Goal: Information Seeking & Learning: Compare options

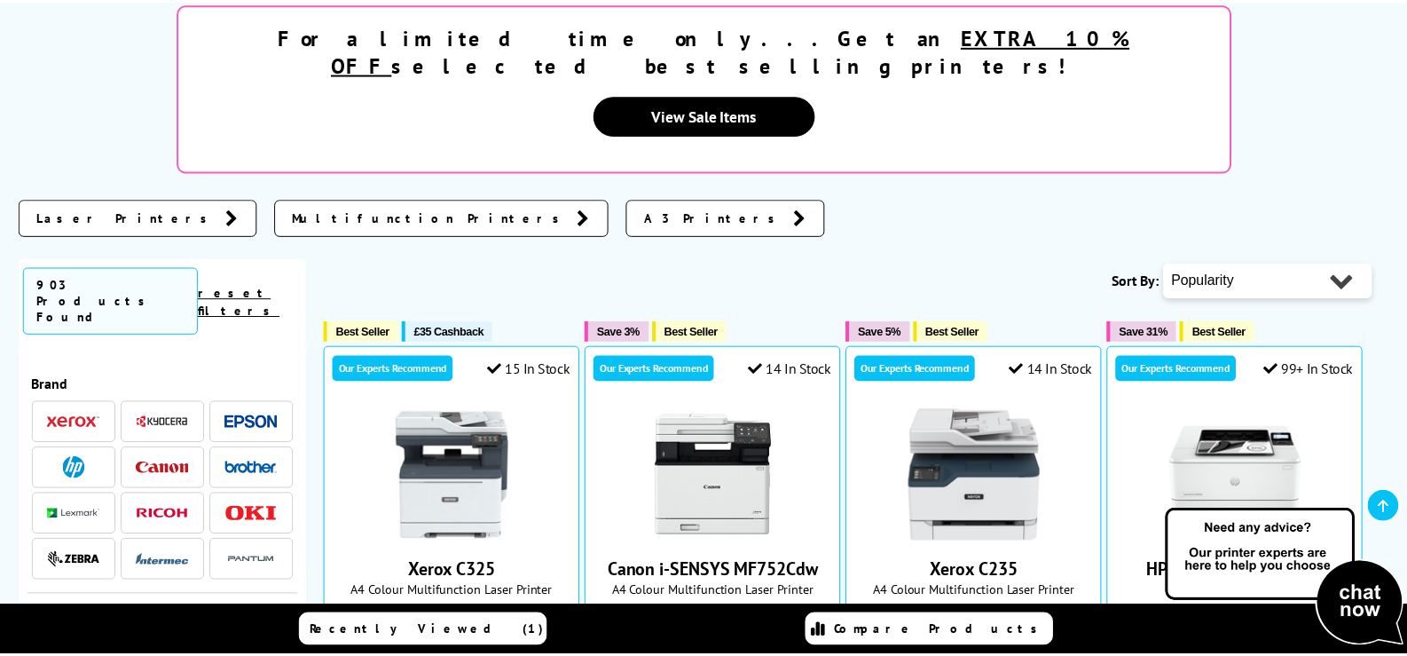
scroll to position [354, 0]
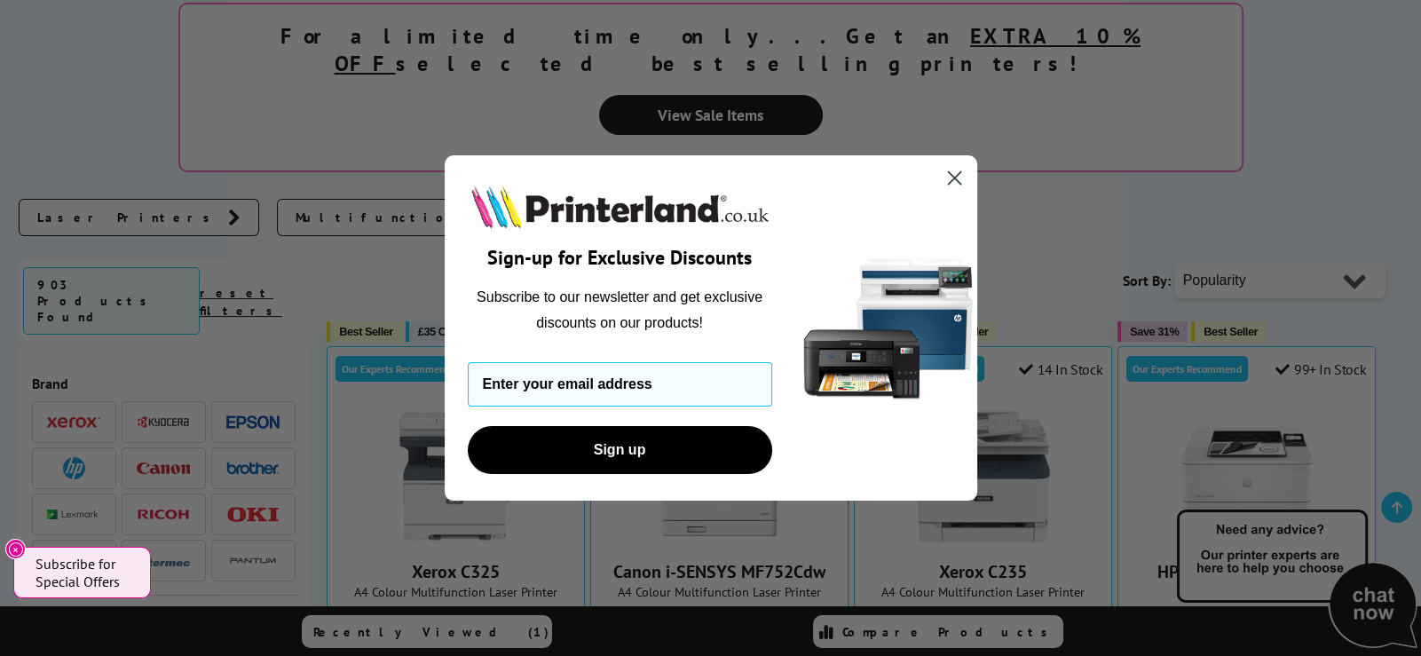
click at [957, 177] on circle "Close dialog" at bounding box center [953, 177] width 29 height 29
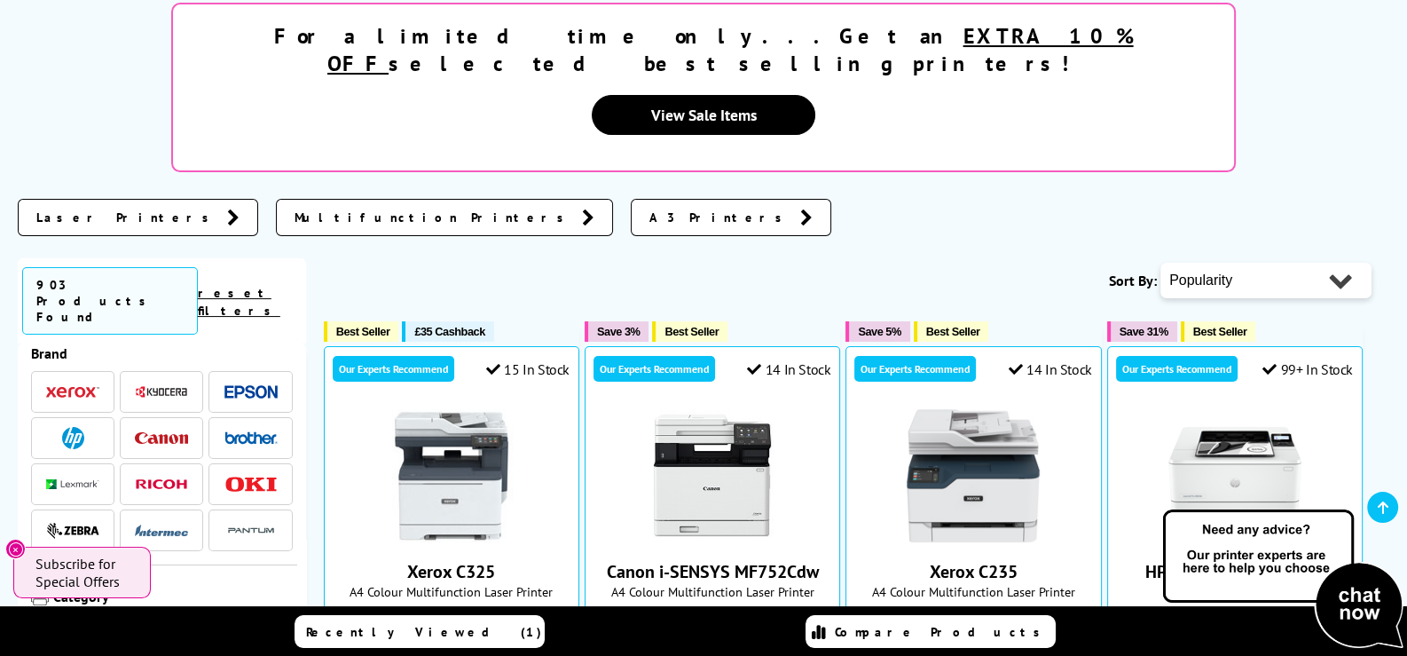
scroll to position [0, 0]
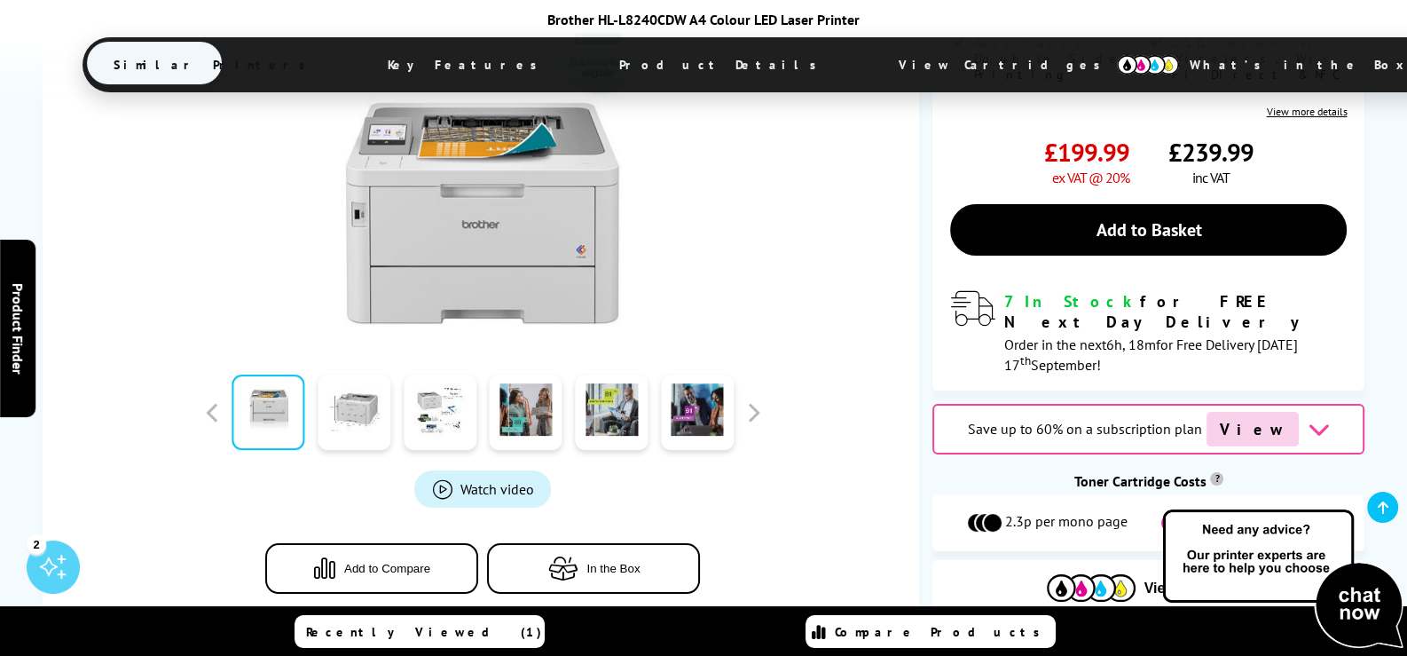
scroll to position [532, 0]
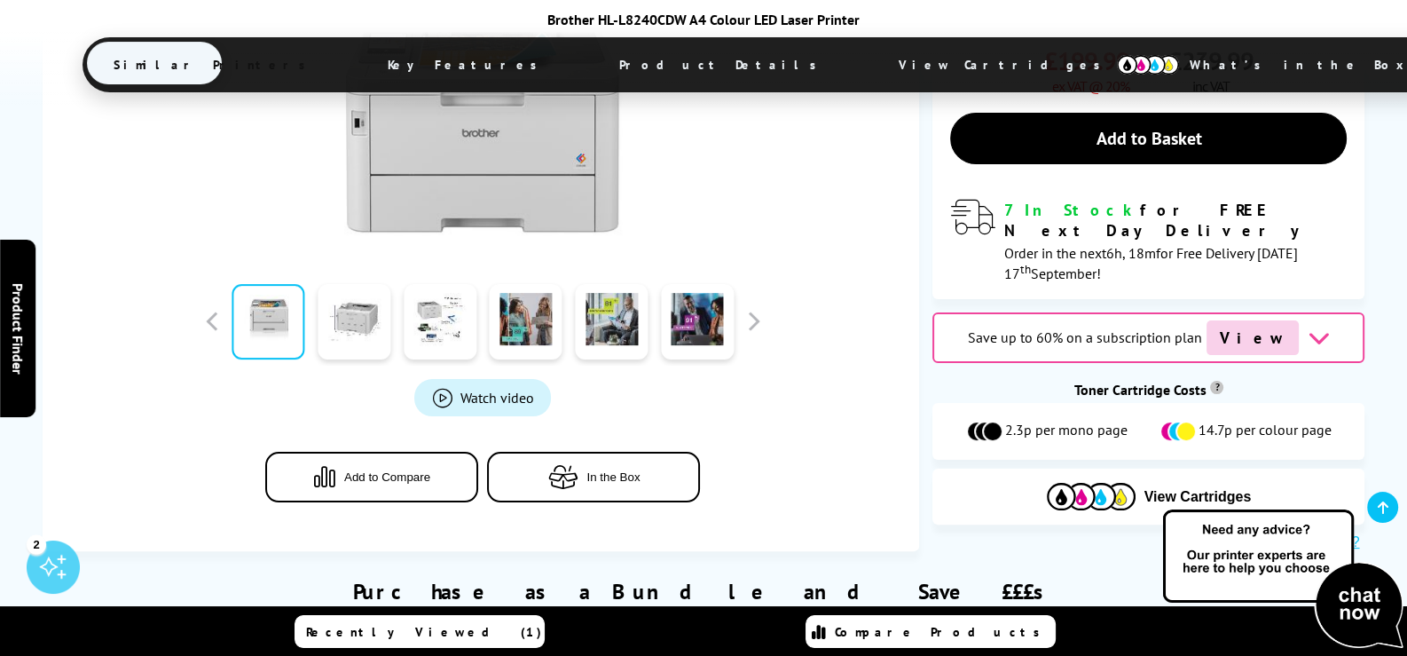
click at [399, 470] on span "Add to Compare" at bounding box center [387, 476] width 86 height 13
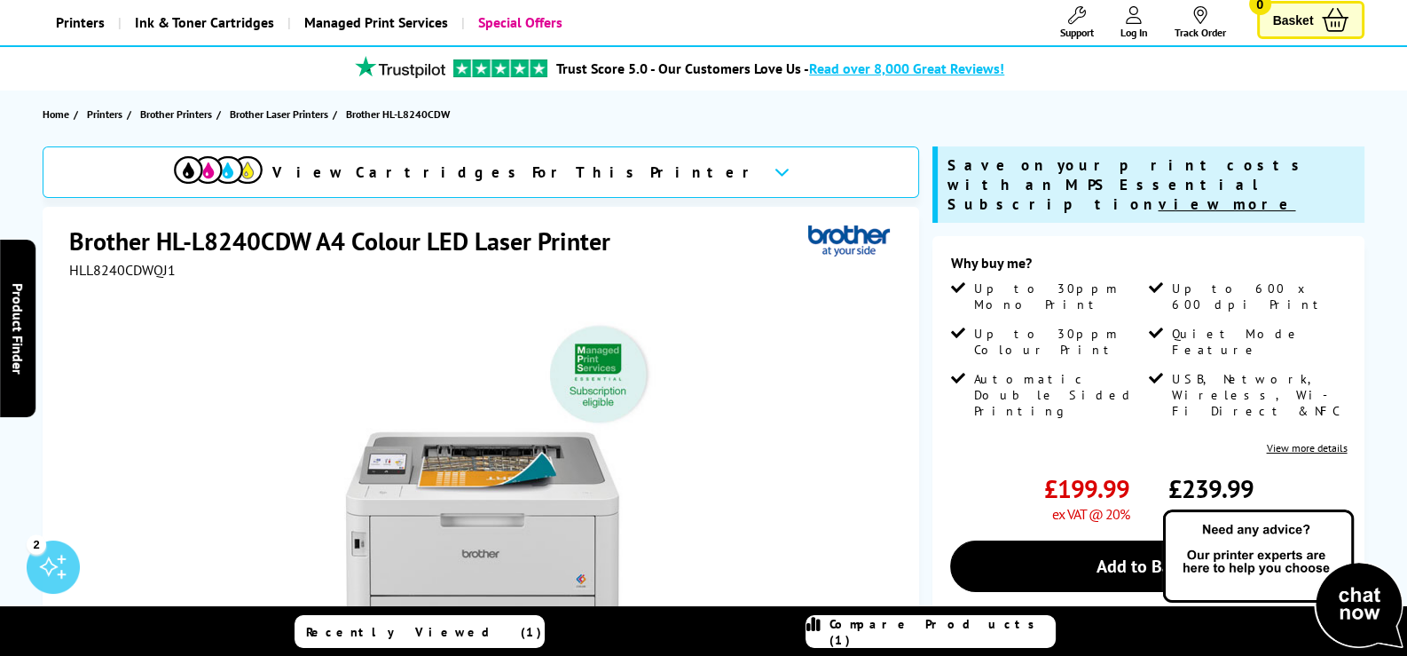
scroll to position [0, 0]
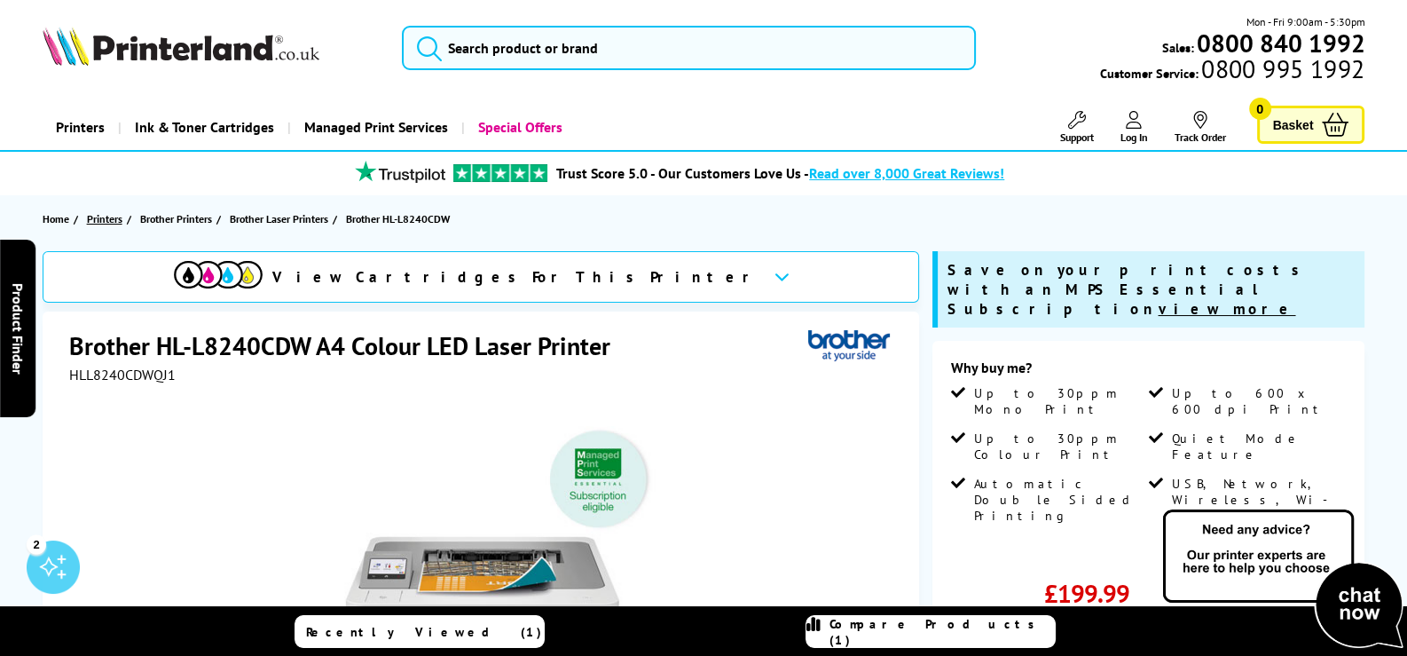
click at [109, 217] on span "Printers" at bounding box center [104, 218] width 35 height 19
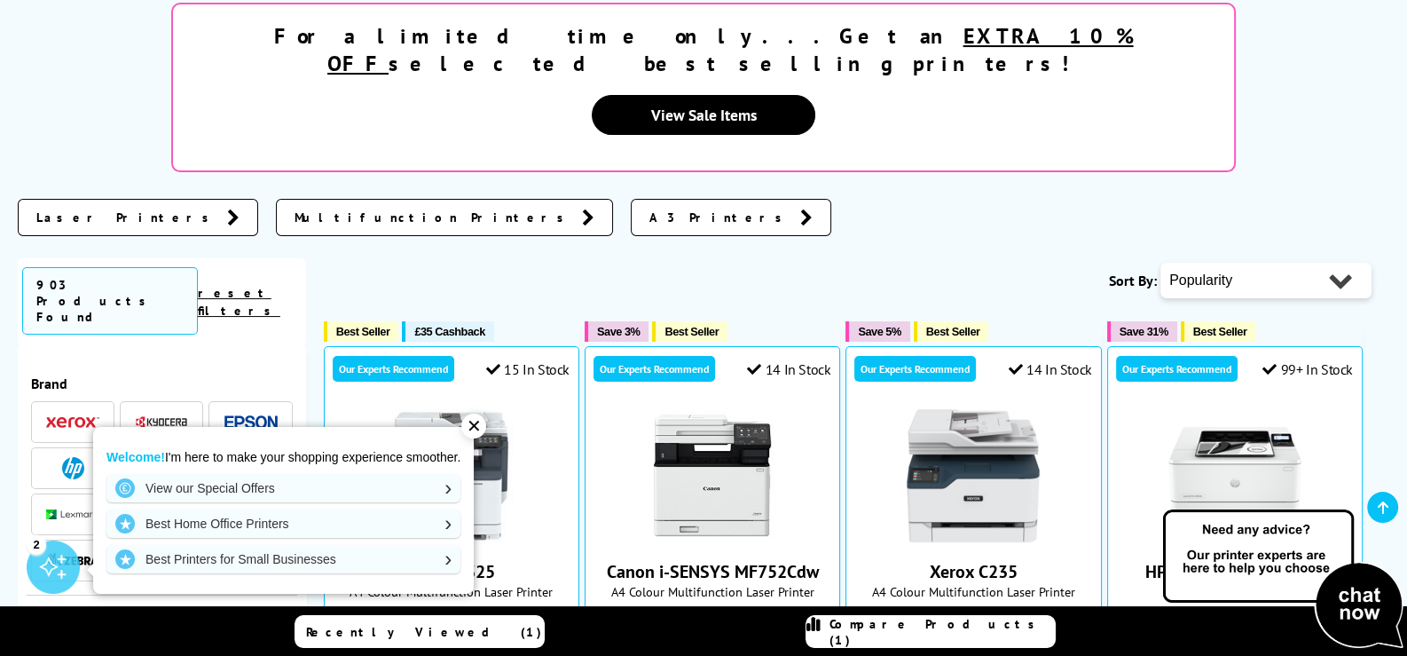
click at [240, 415] on img at bounding box center [250, 421] width 53 height 13
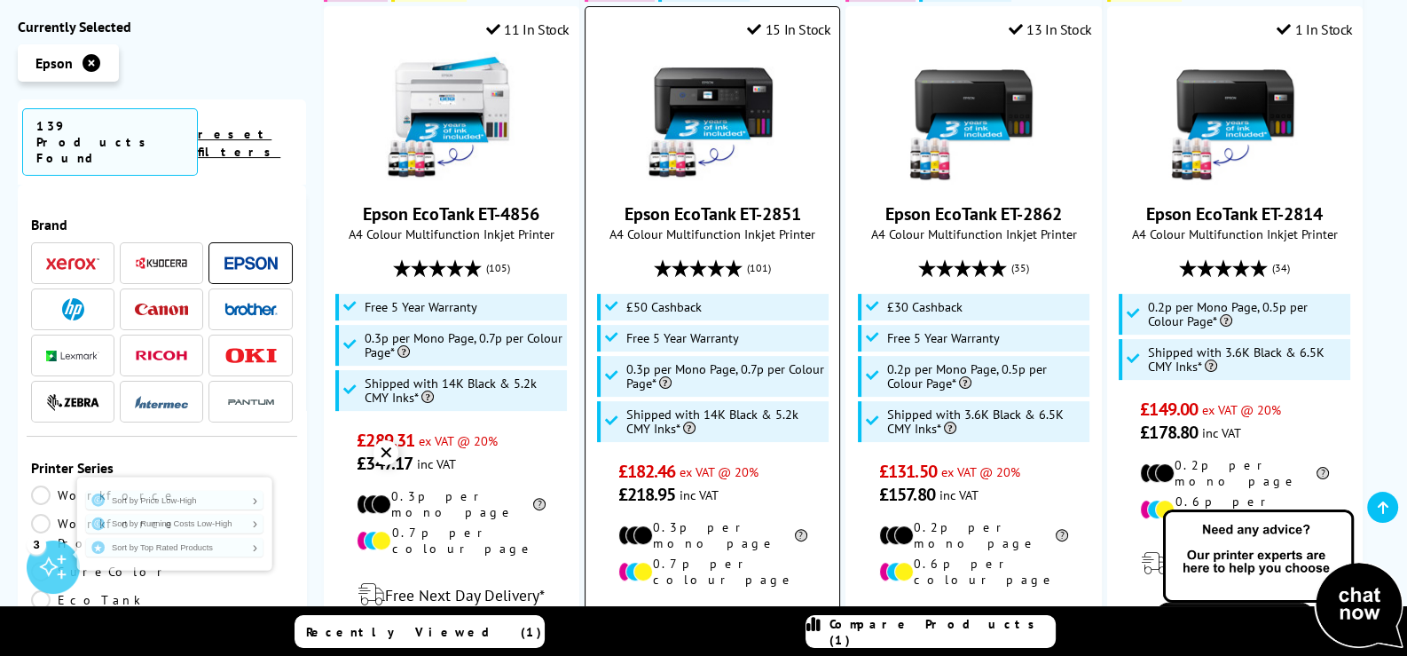
scroll to position [532, 0]
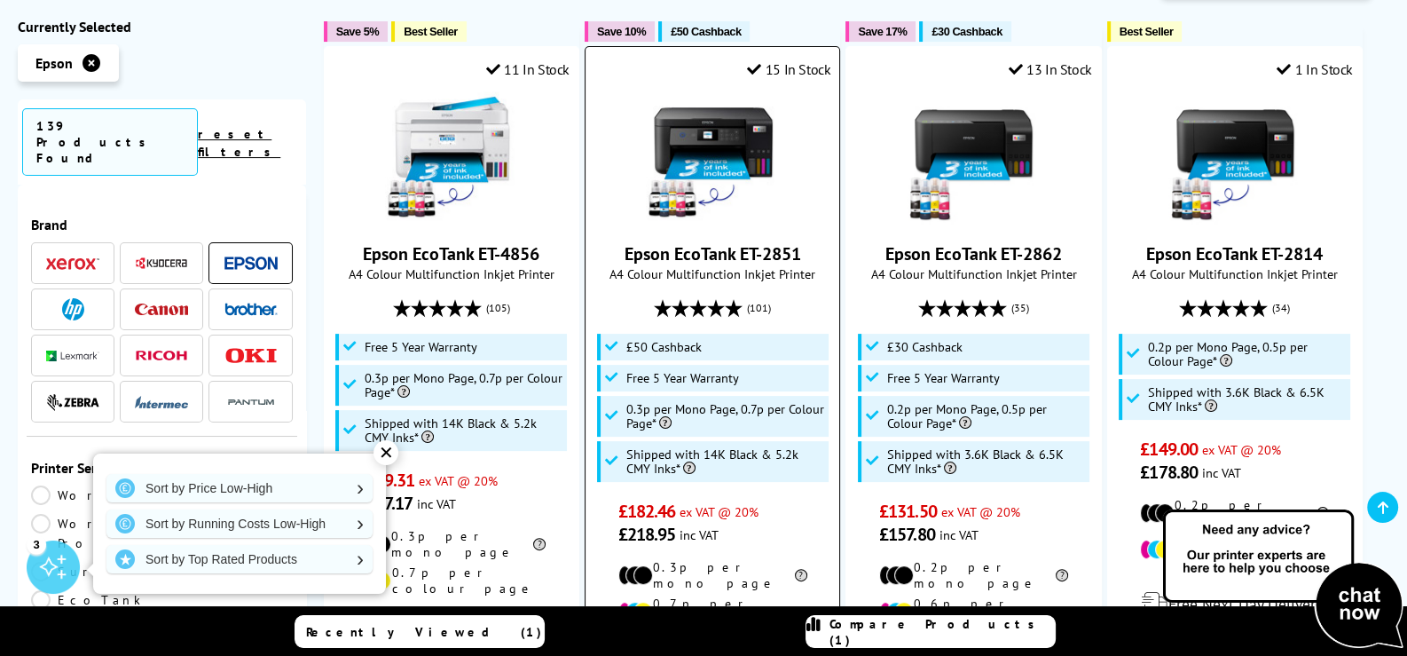
click at [733, 242] on link "Epson EcoTank ET-2851" at bounding box center [713, 253] width 177 height 23
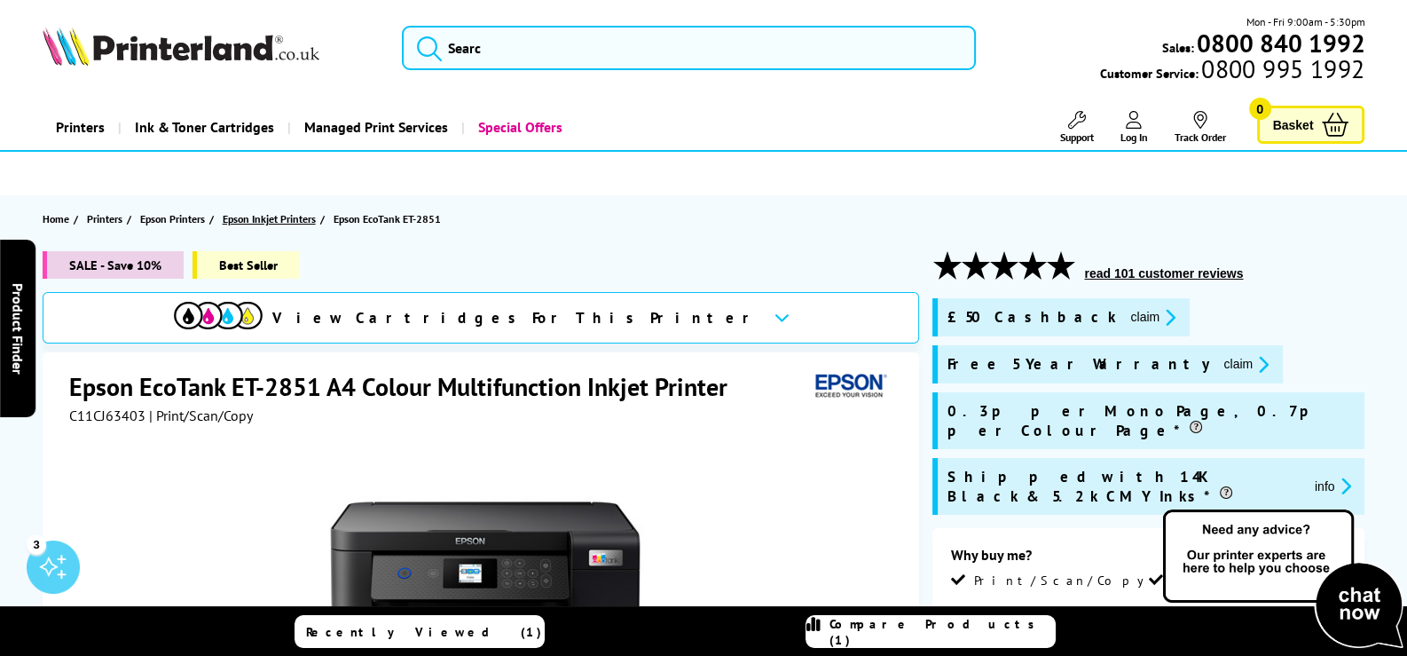
click at [296, 217] on span "Epson Inkjet Printers" at bounding box center [269, 218] width 93 height 19
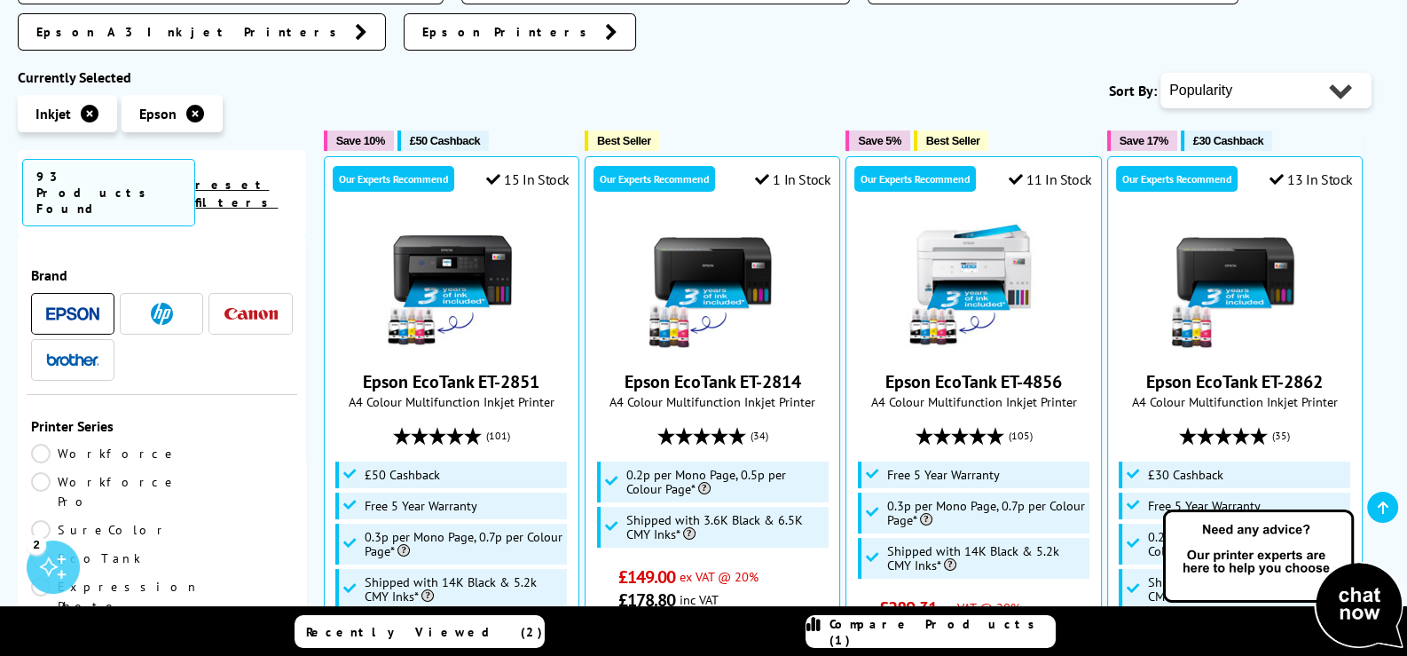
scroll to position [443, 0]
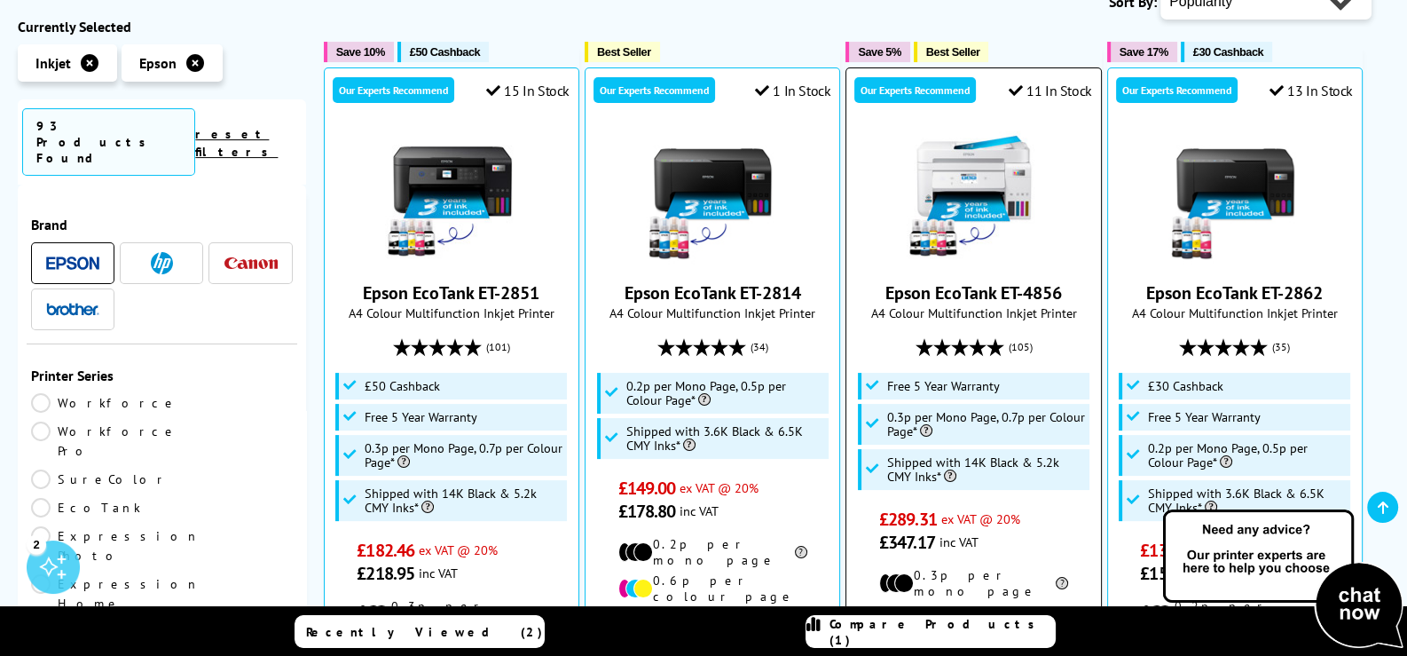
click at [994, 281] on link "Epson EcoTank ET-4856" at bounding box center [974, 292] width 177 height 23
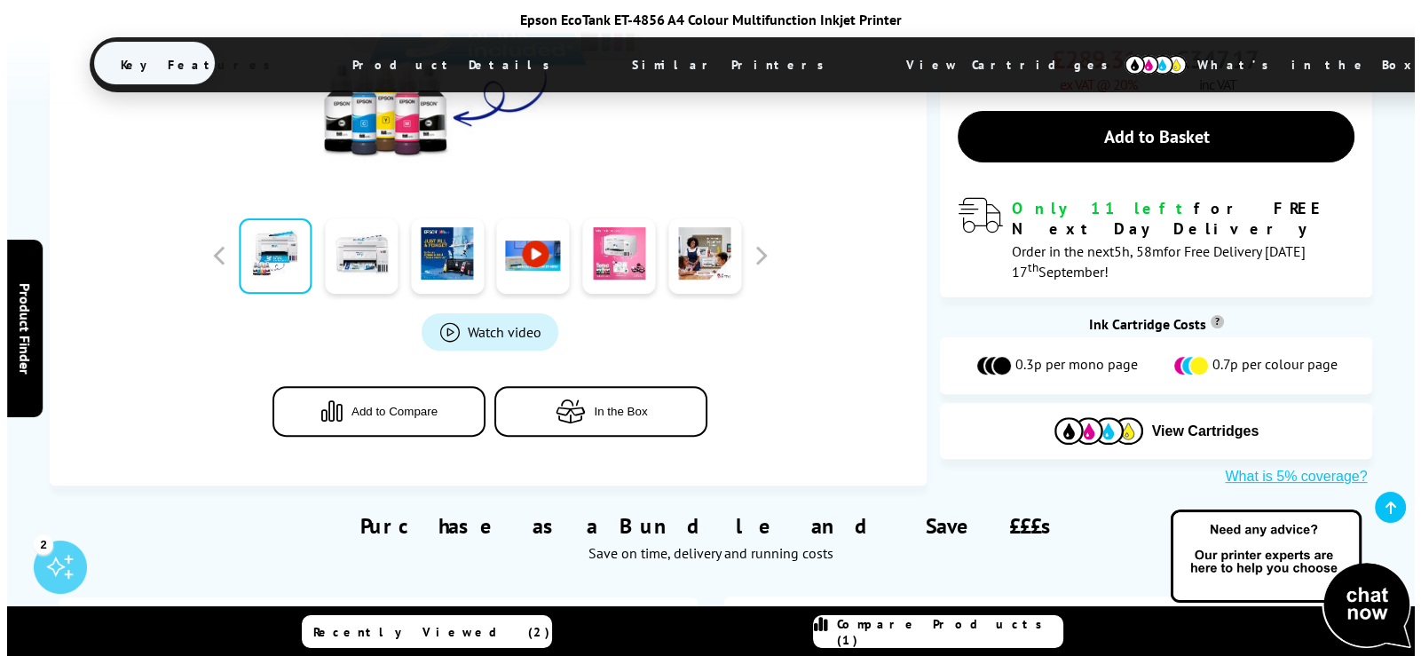
scroll to position [798, 0]
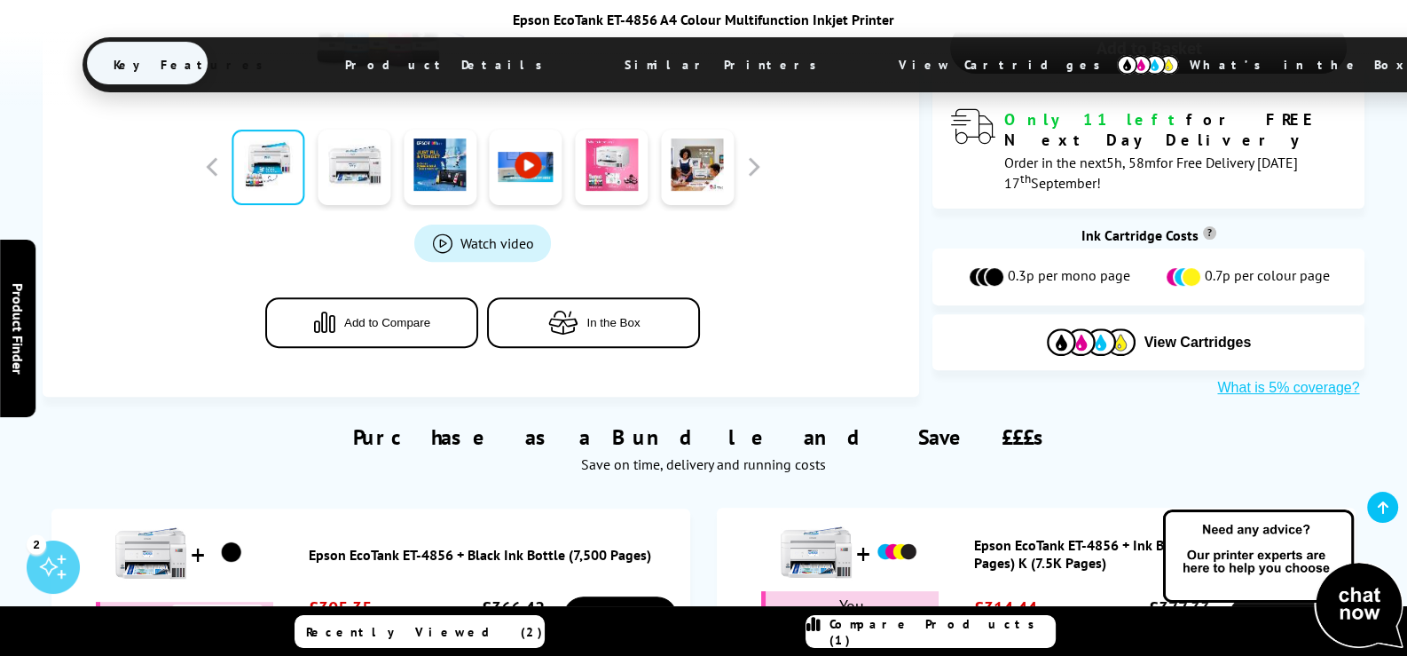
click at [377, 316] on span "Add to Compare" at bounding box center [387, 322] width 86 height 13
click at [913, 628] on span "Compare Products (2)" at bounding box center [942, 632] width 225 height 32
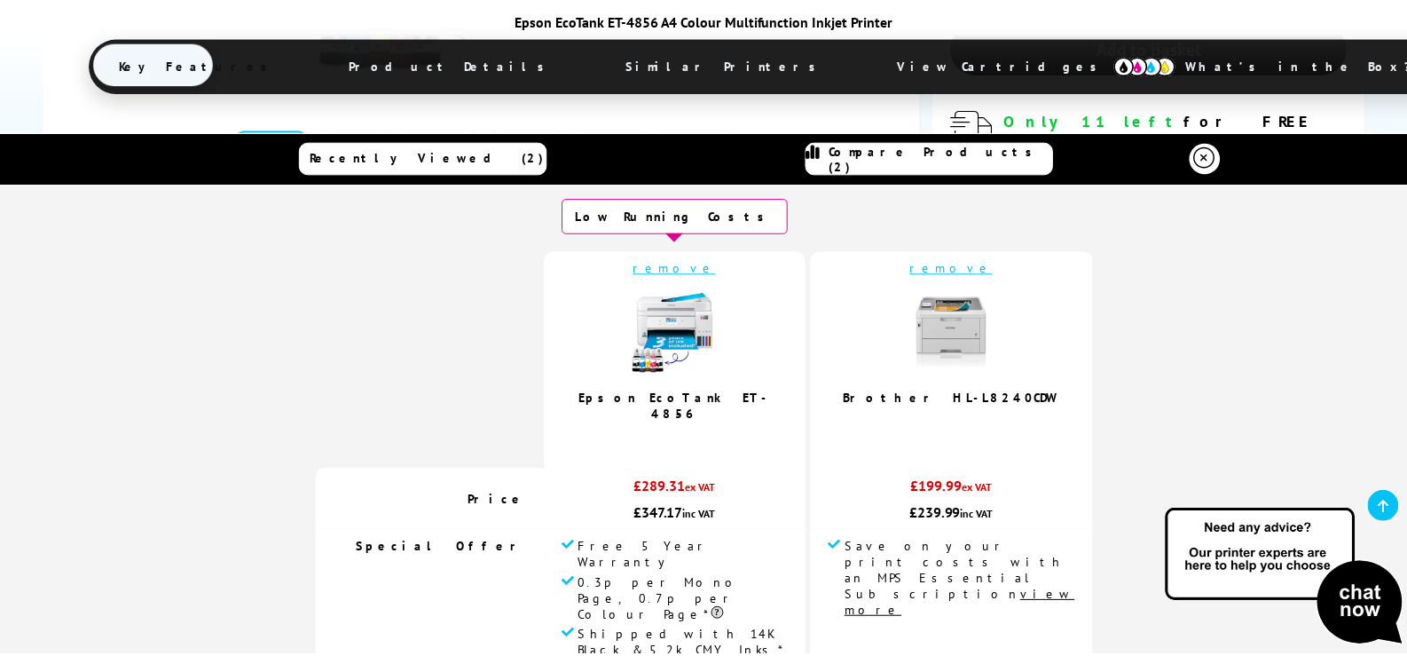
scroll to position [0, 0]
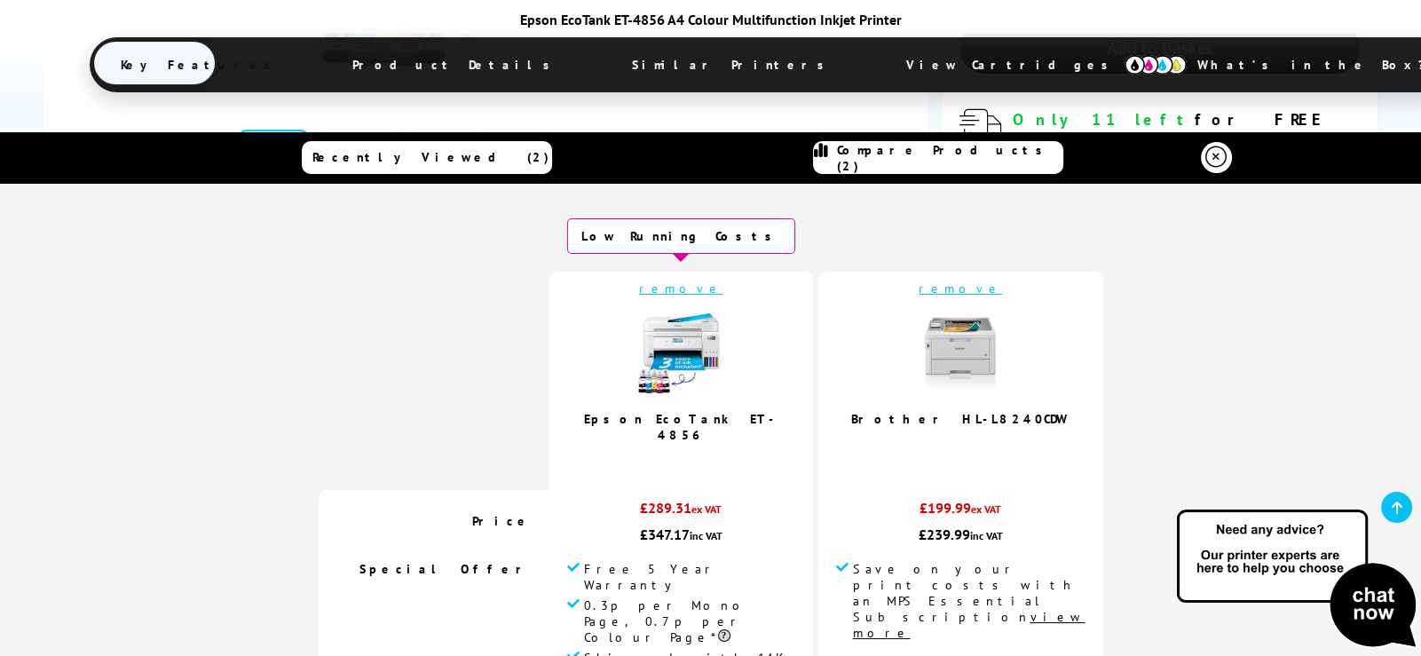
click at [1205, 158] on icon at bounding box center [1215, 156] width 21 height 21
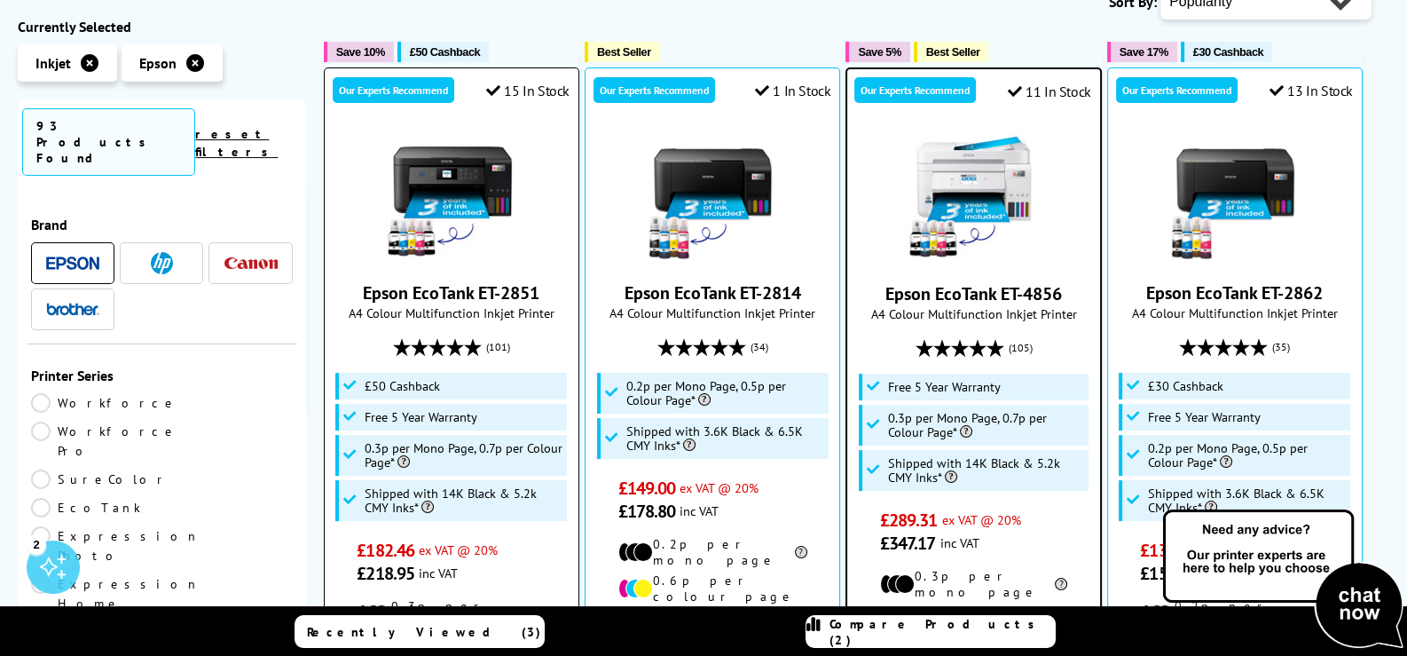
click at [463, 172] on img at bounding box center [451, 196] width 133 height 133
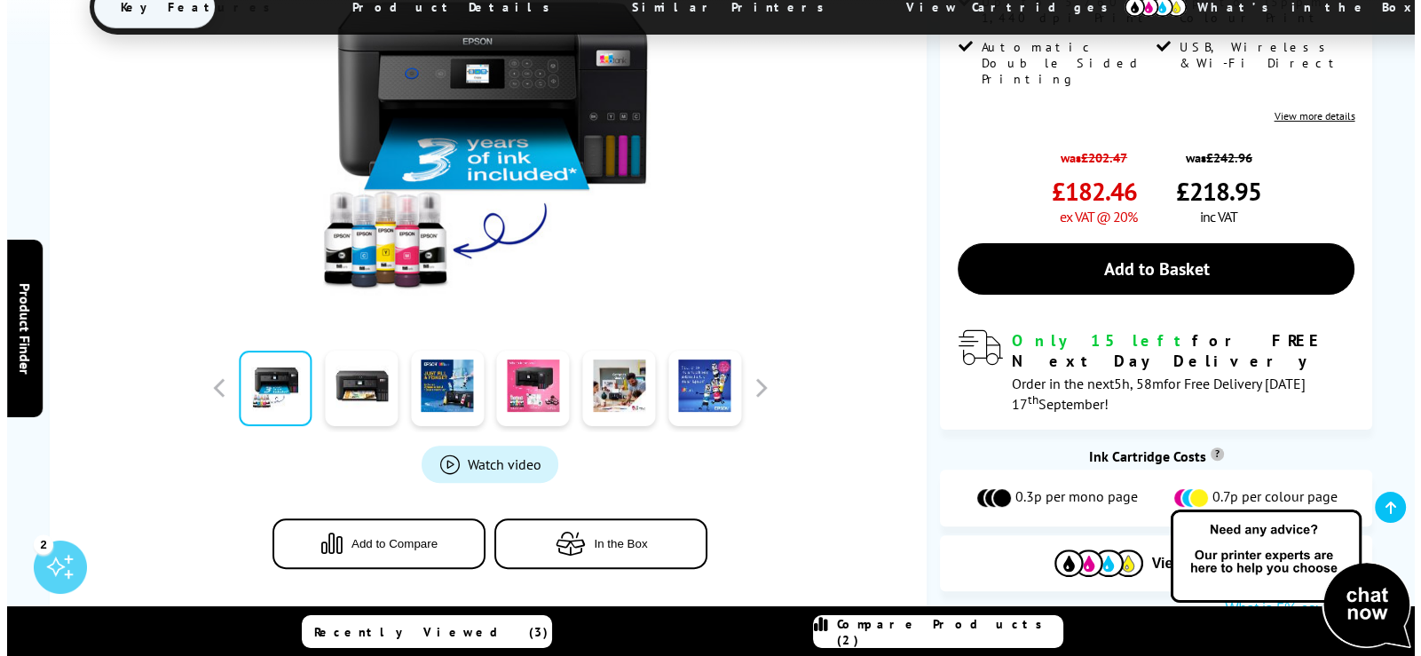
scroll to position [621, 0]
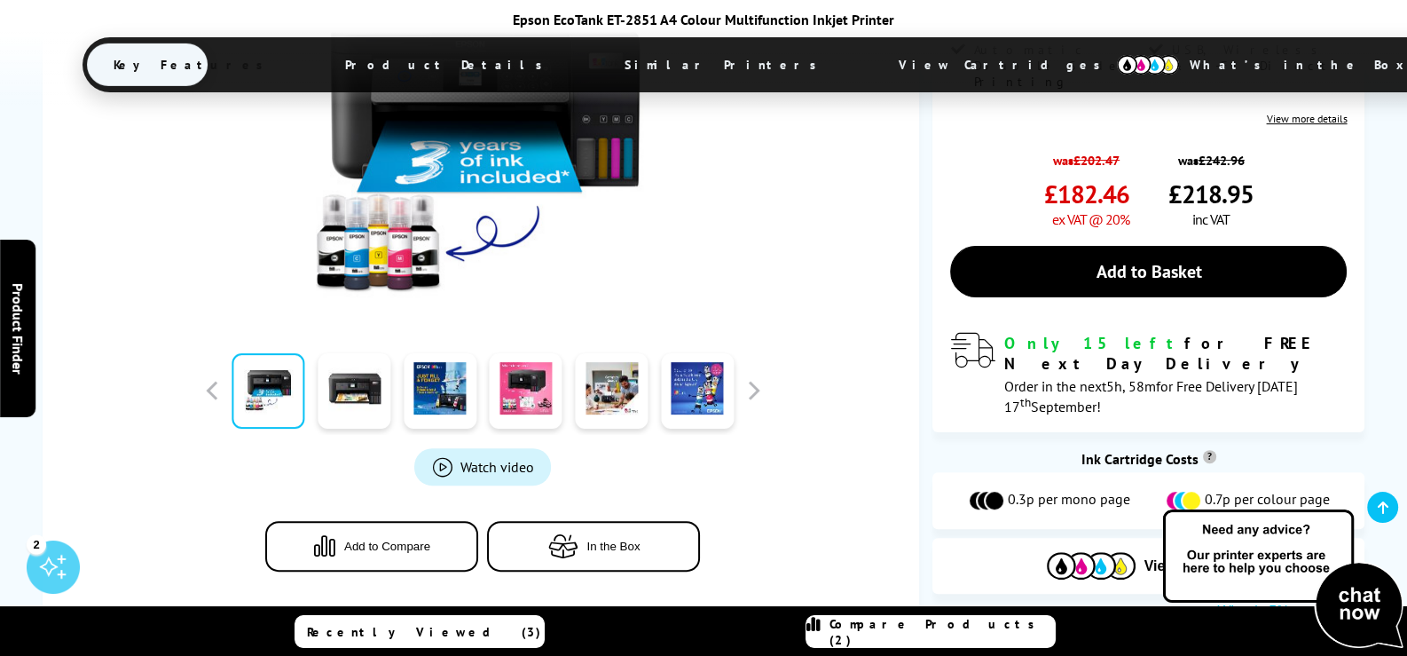
click at [427, 521] on button "Add to Compare" at bounding box center [371, 546] width 213 height 51
click at [902, 624] on link "Compare Products (3)" at bounding box center [931, 631] width 250 height 33
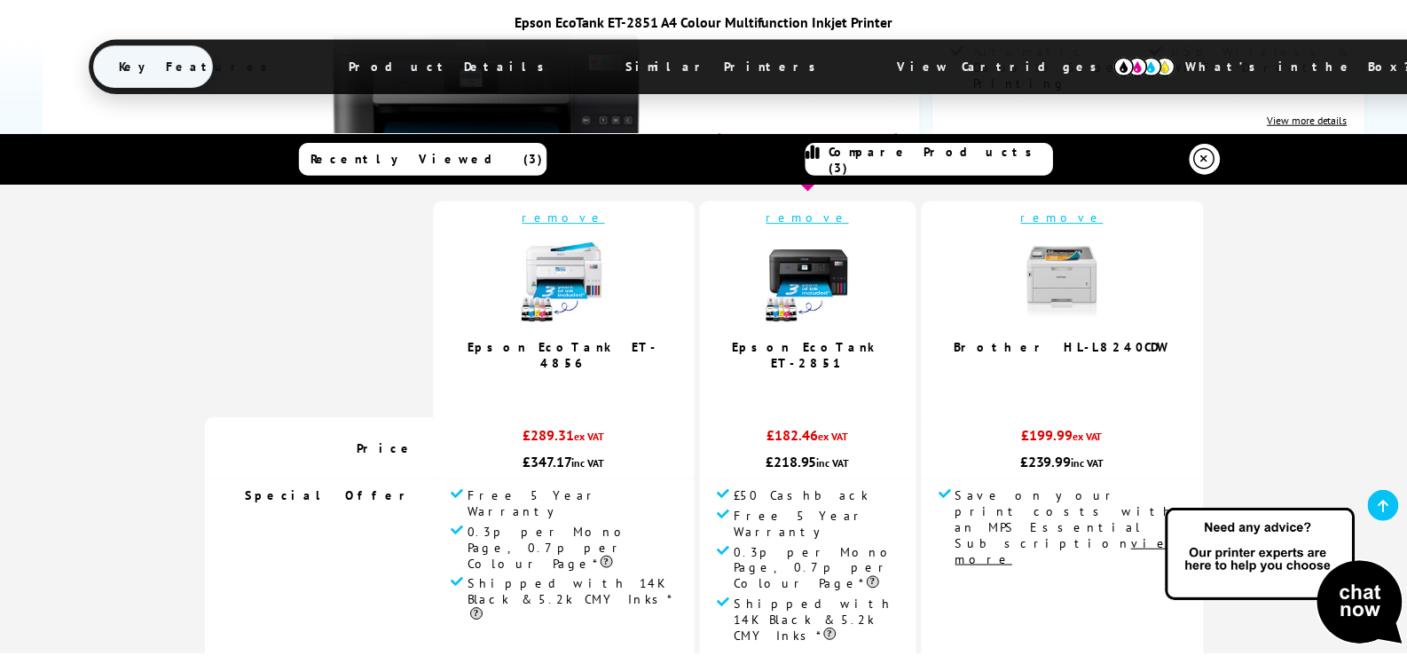
scroll to position [0, 0]
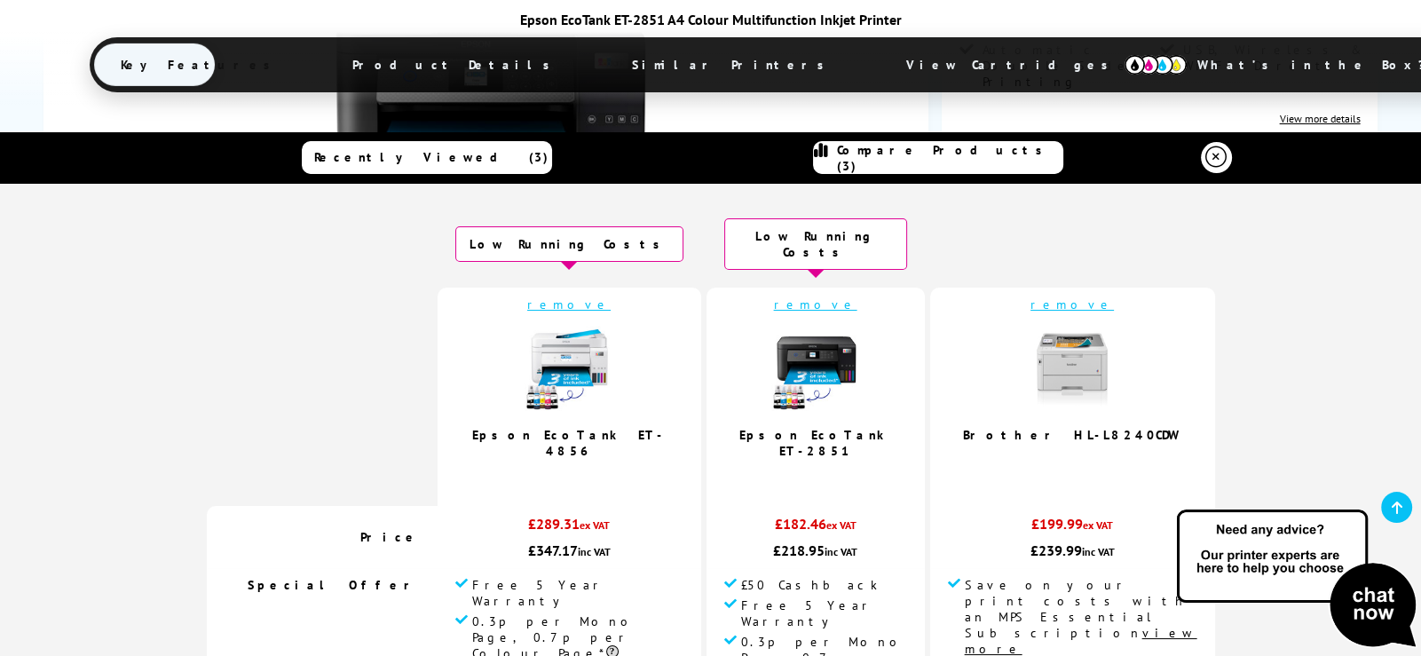
click at [1211, 155] on icon at bounding box center [1215, 156] width 21 height 21
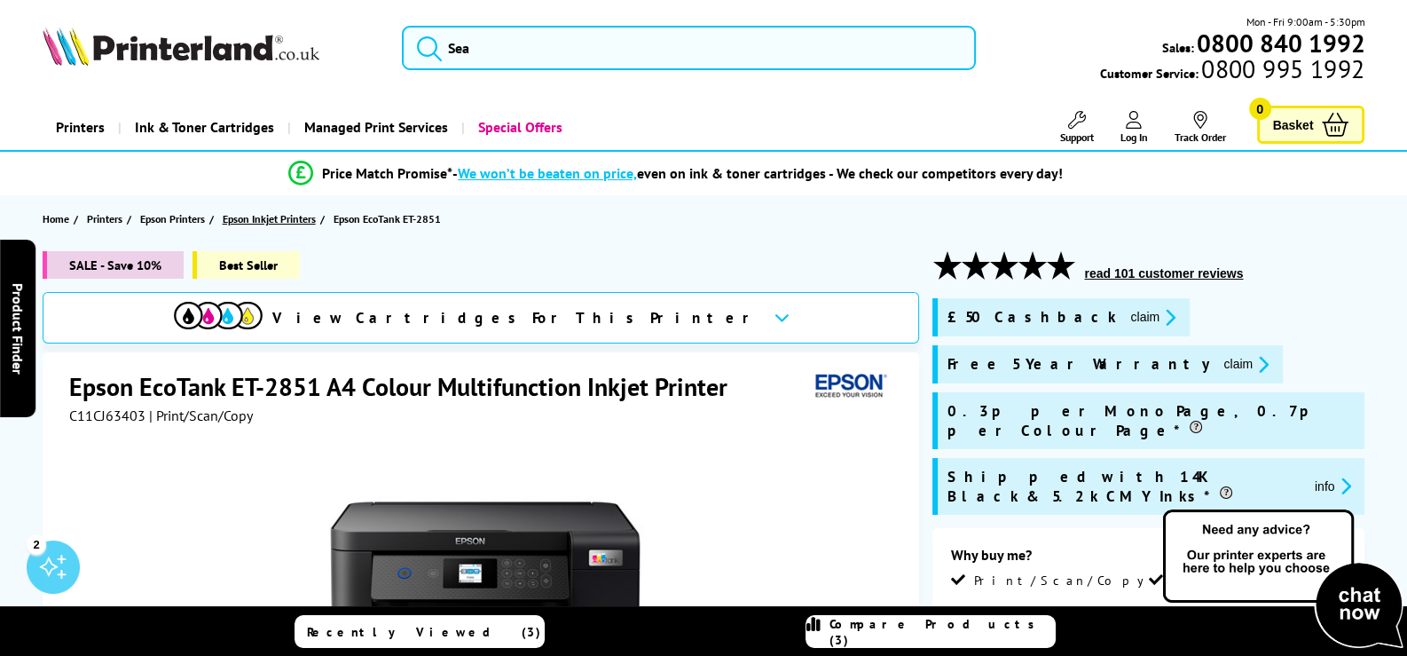
click at [271, 221] on span "Epson Inkjet Printers" at bounding box center [269, 218] width 93 height 19
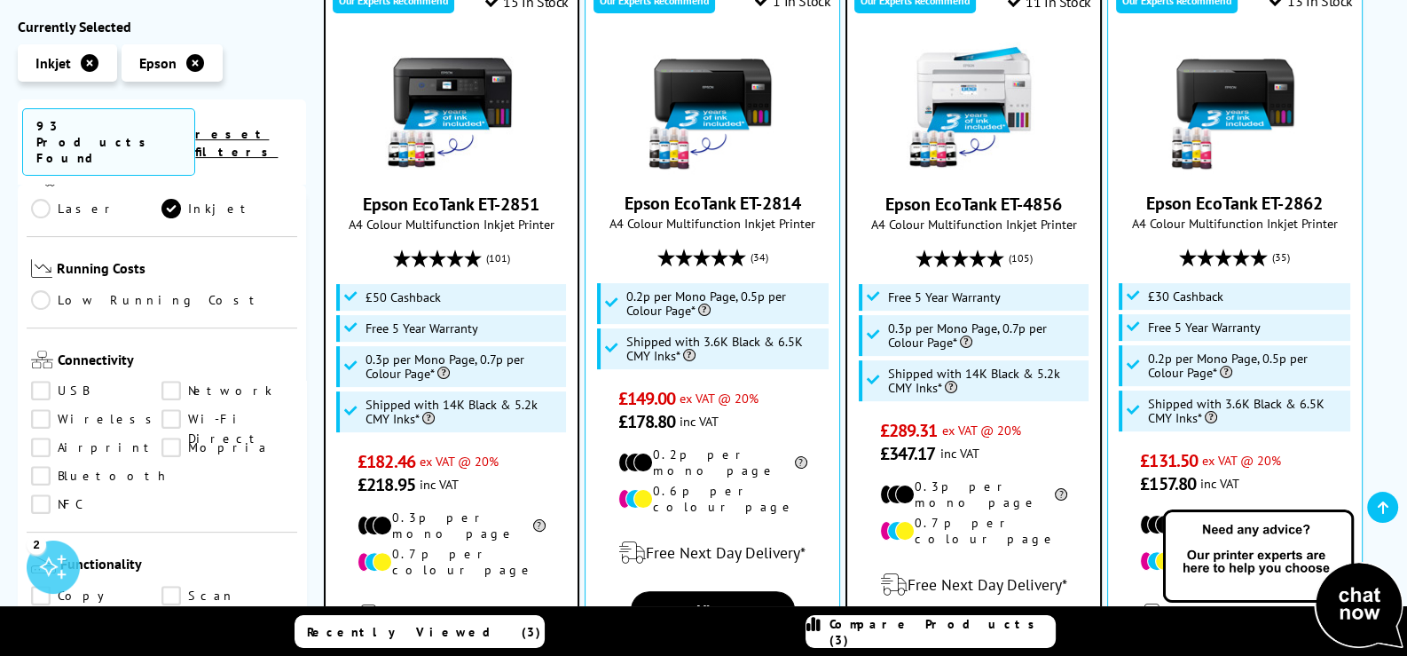
scroll to position [976, 0]
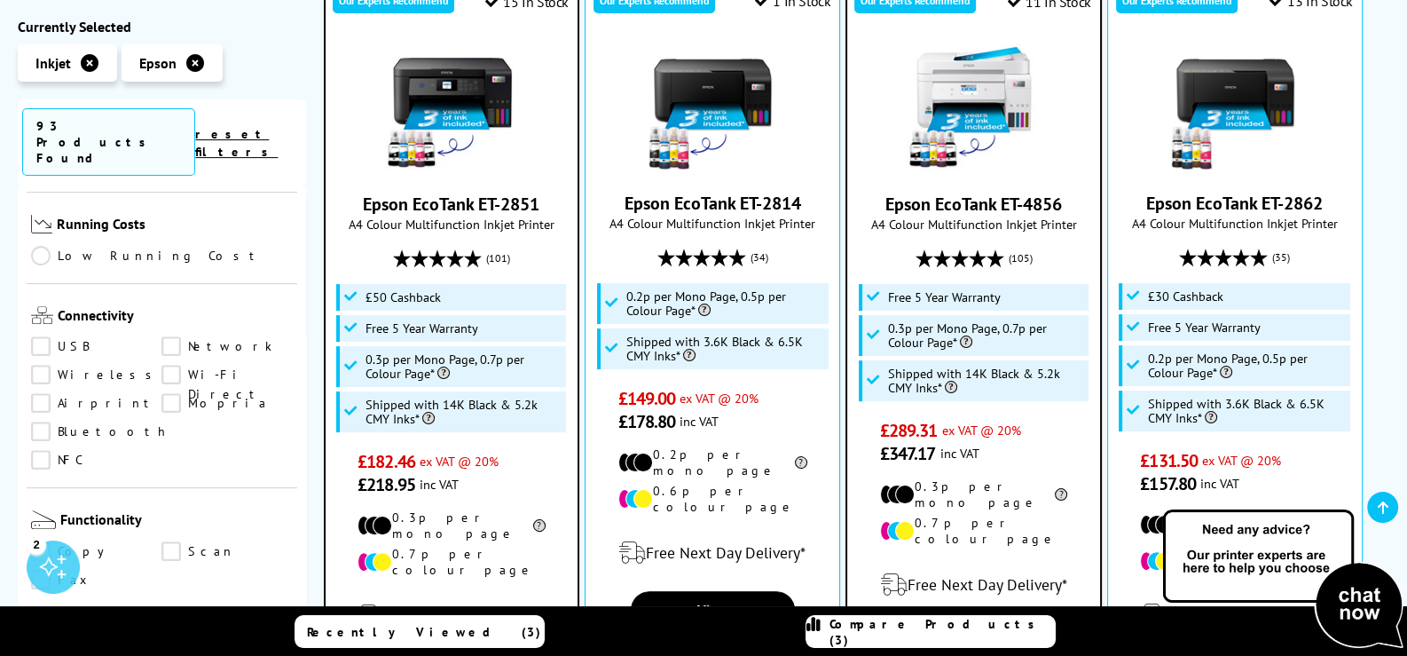
click at [39, 542] on link "Copy" at bounding box center [96, 552] width 130 height 20
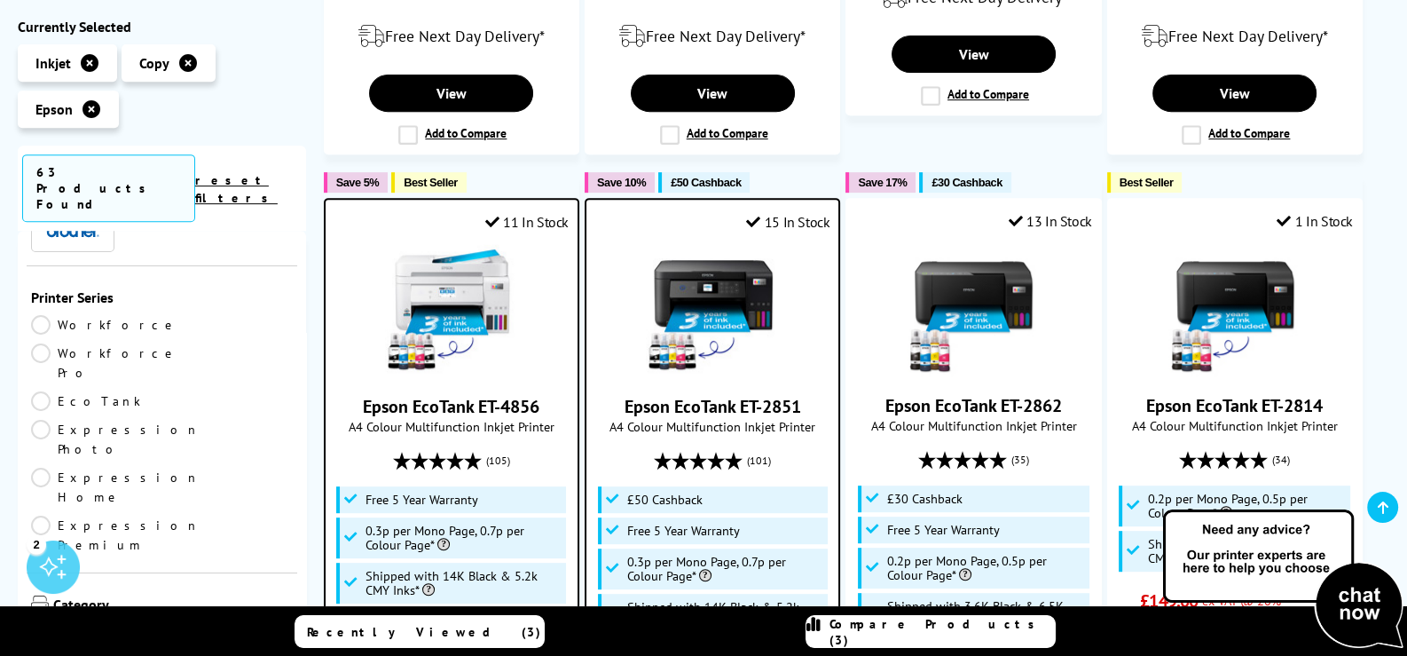
scroll to position [84, 0]
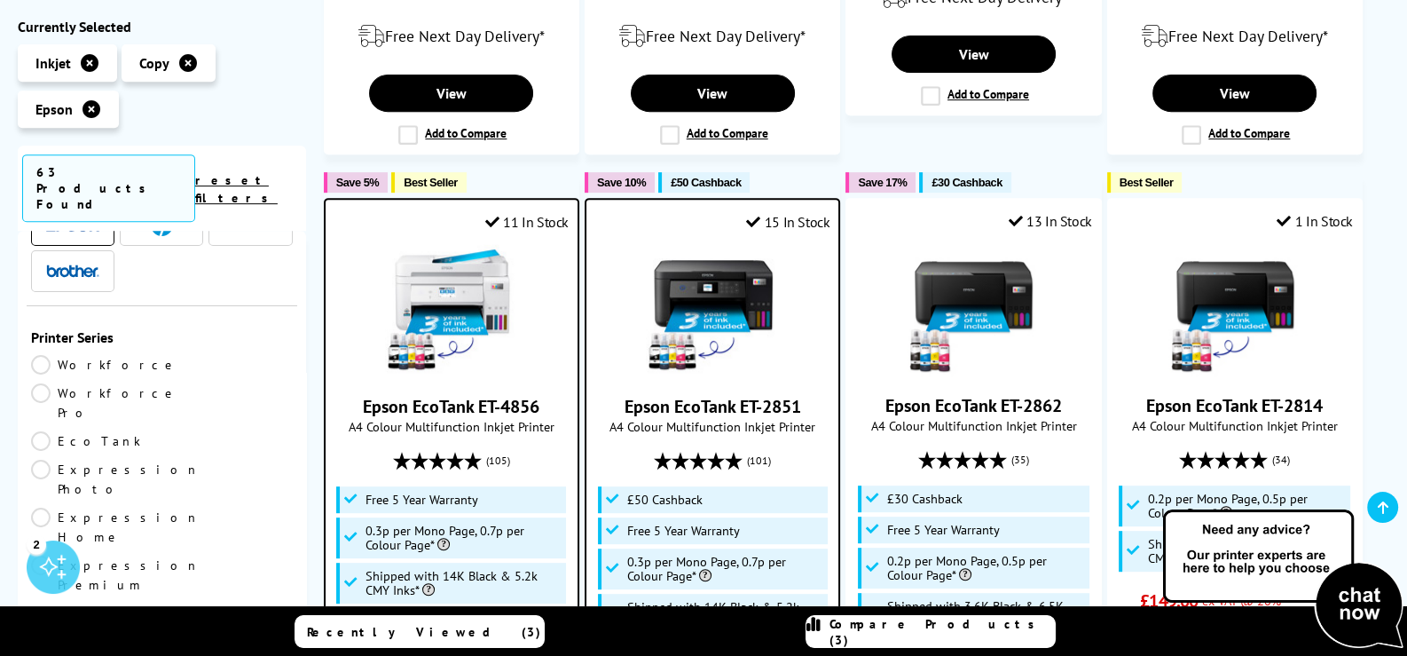
click at [46, 431] on link "EcoTank" at bounding box center [96, 441] width 130 height 20
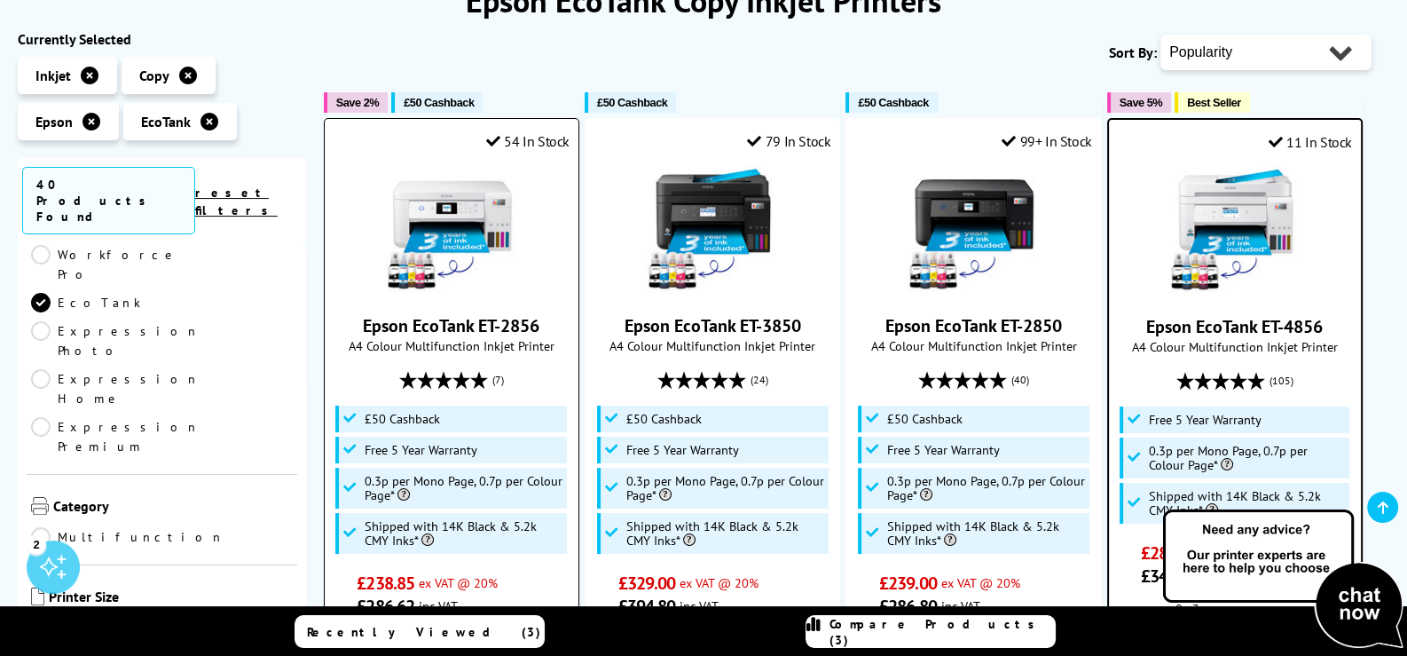
scroll to position [266, 0]
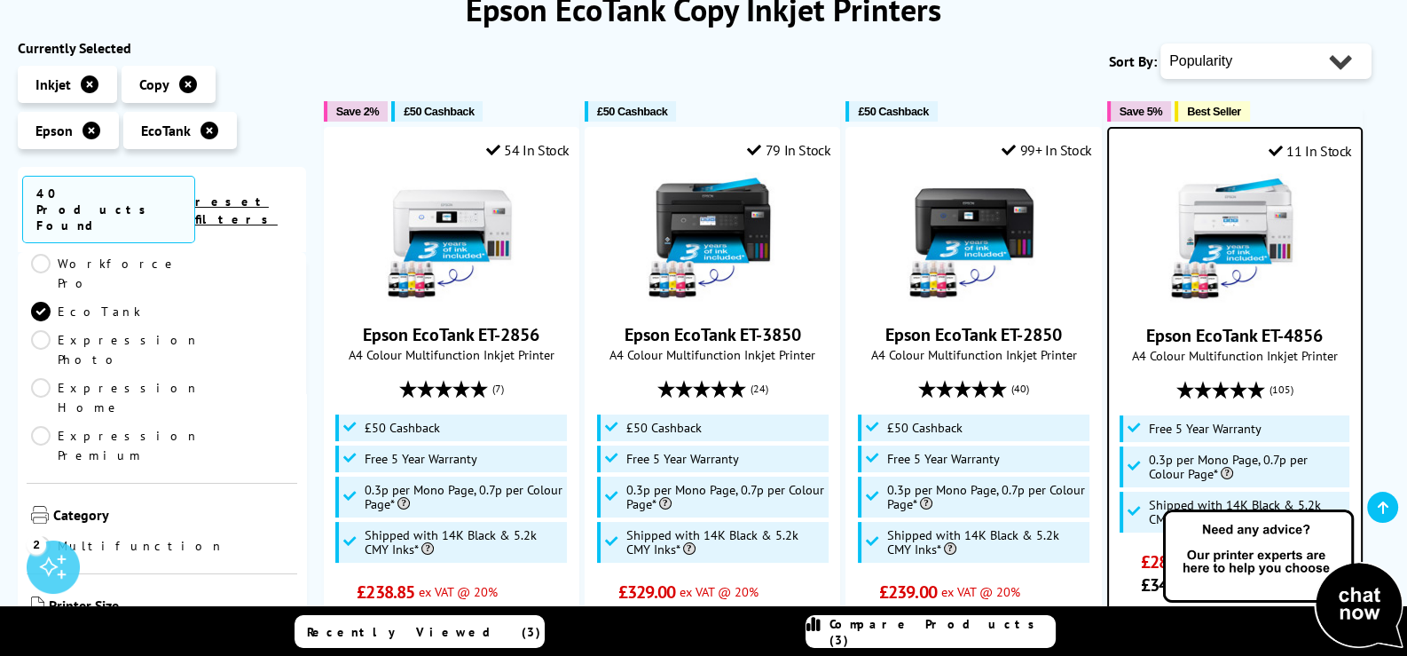
click at [1217, 67] on select "Popularity Rating Price - Low to High Price - High to Low Running Costs - Low t…" at bounding box center [1266, 60] width 211 height 35
select select "Price Ascending"
click at [1161, 43] on select "Popularity Rating Price - Low to High Price - High to Low Running Costs - Low t…" at bounding box center [1266, 60] width 211 height 35
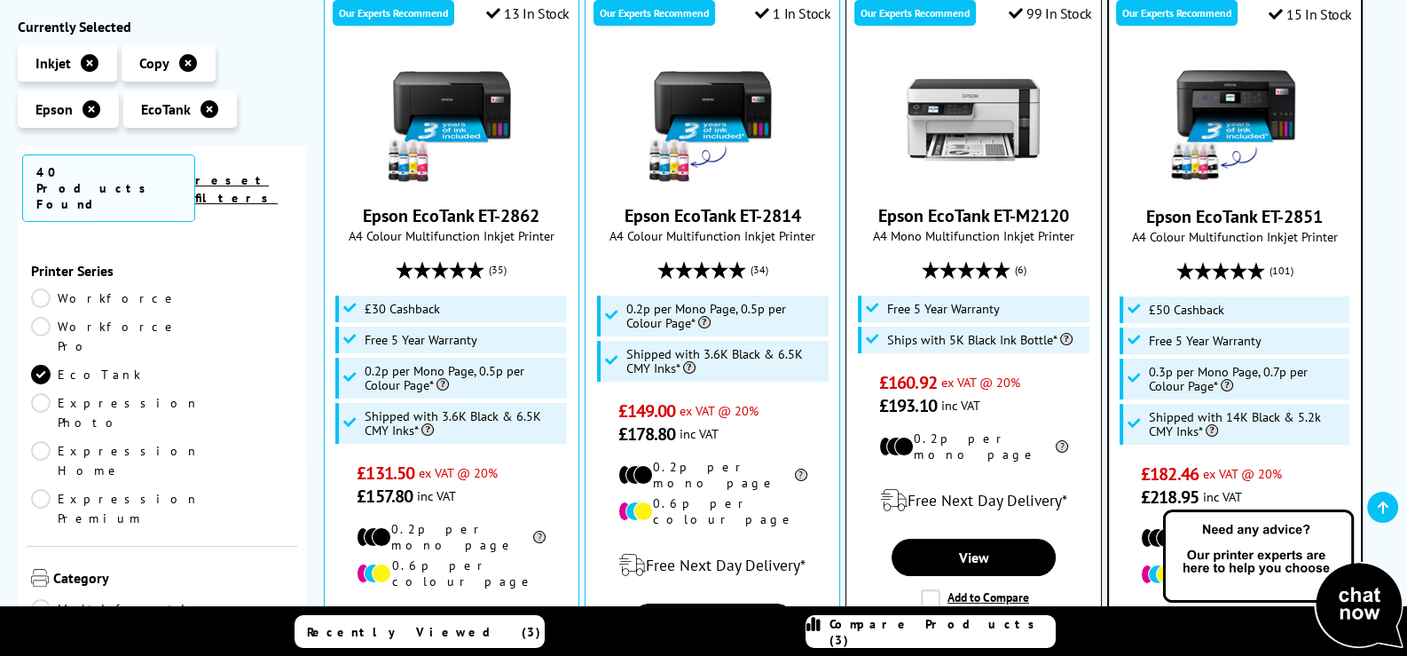
scroll to position [443, 0]
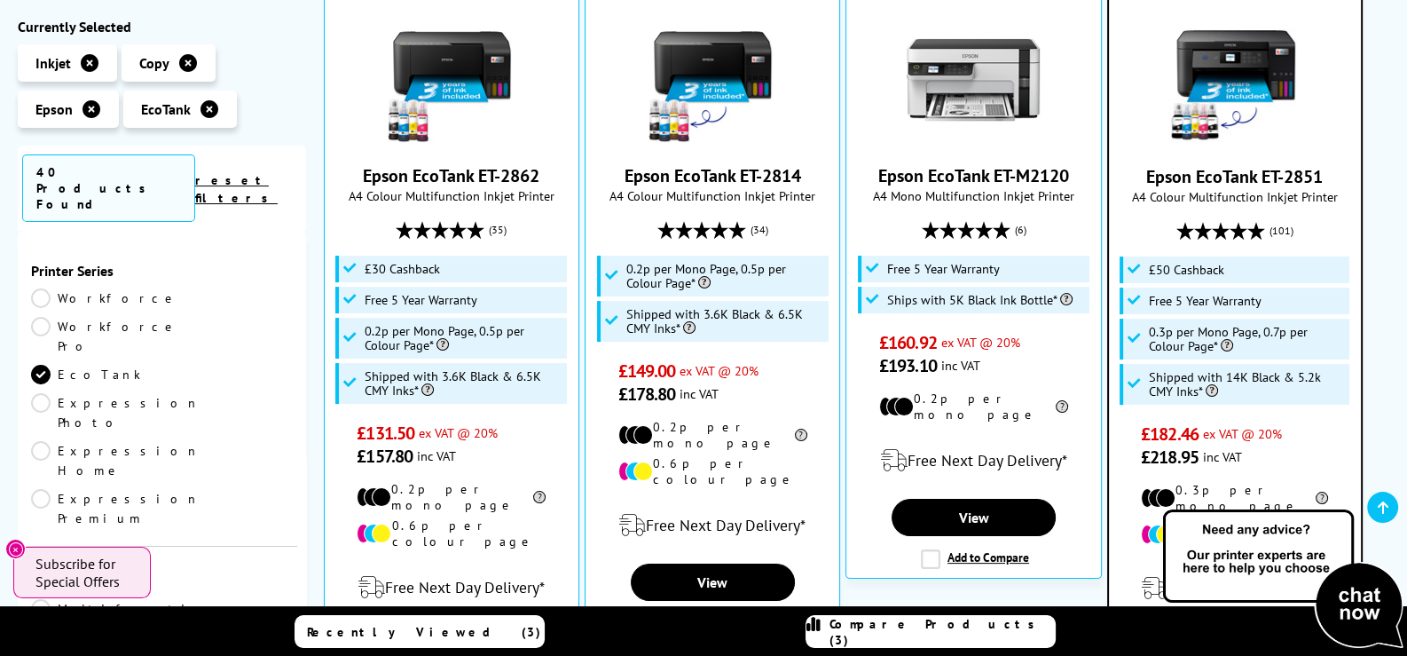
click at [1212, 177] on link "Epson EcoTank ET-2851" at bounding box center [1234, 176] width 177 height 23
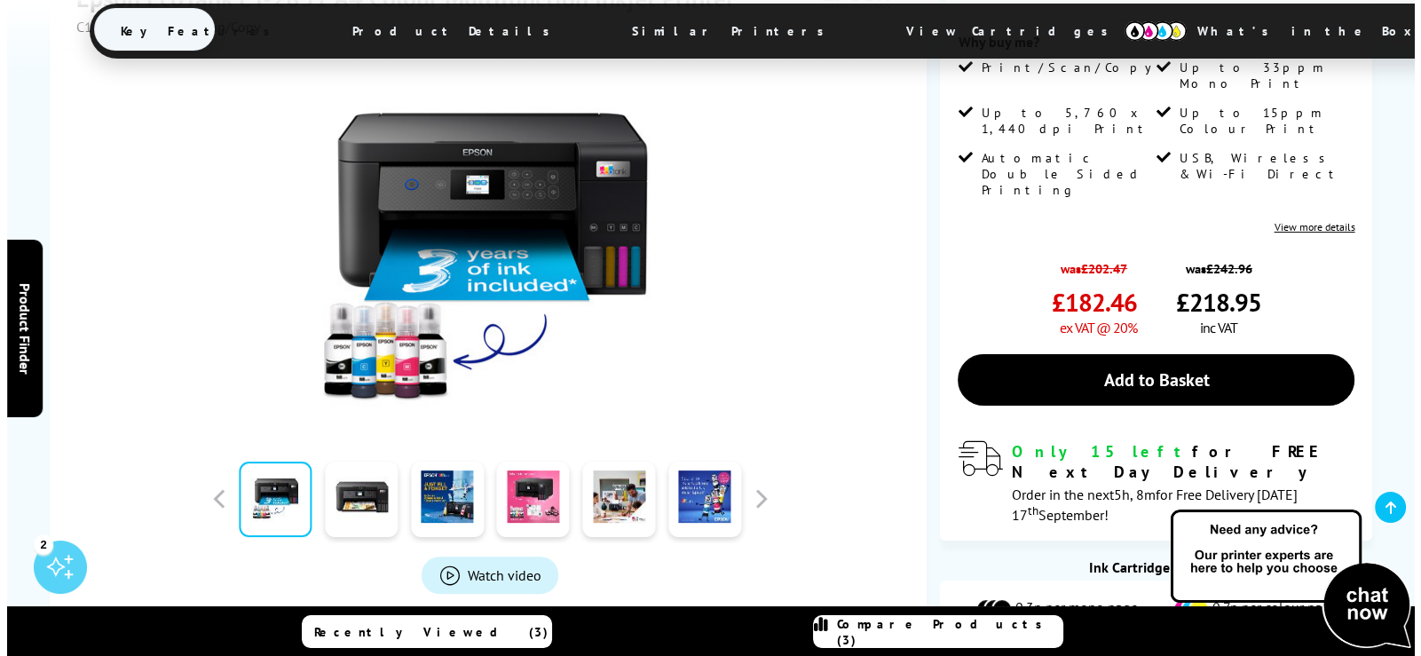
scroll to position [532, 0]
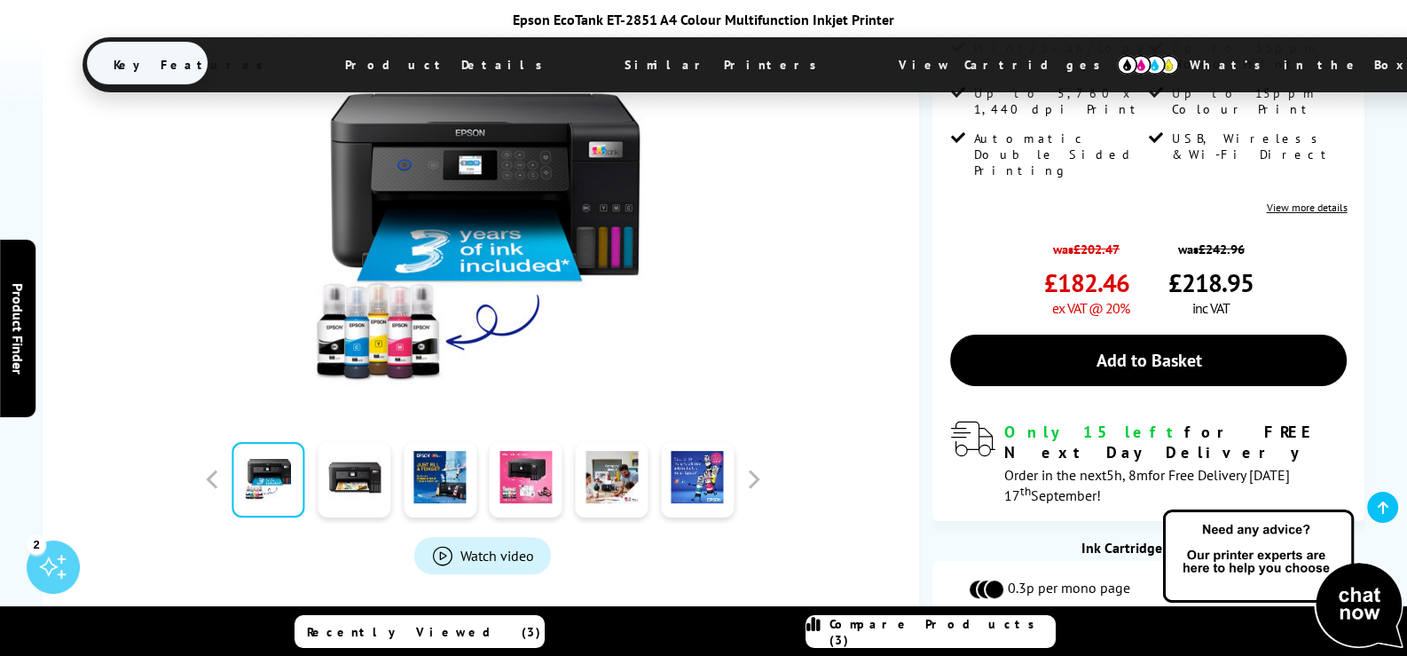
click at [993, 638] on span "Compare Products (3)" at bounding box center [942, 632] width 225 height 32
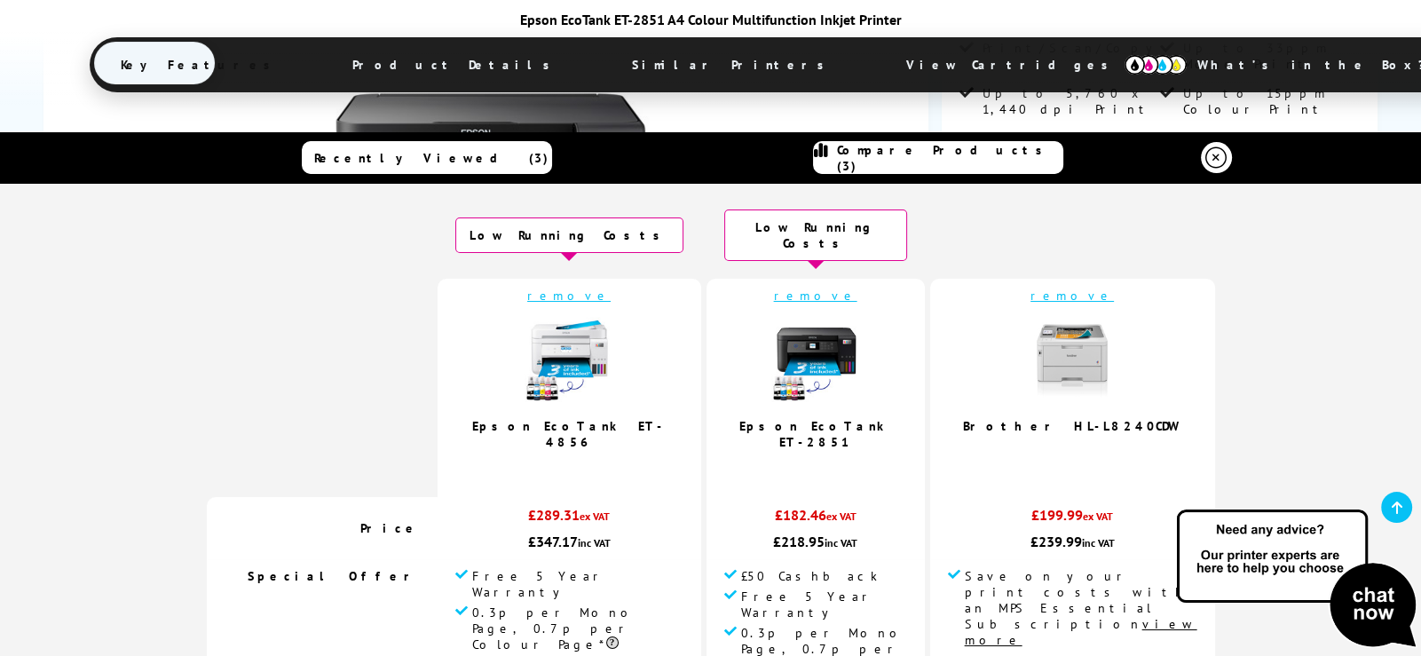
scroll to position [0, 0]
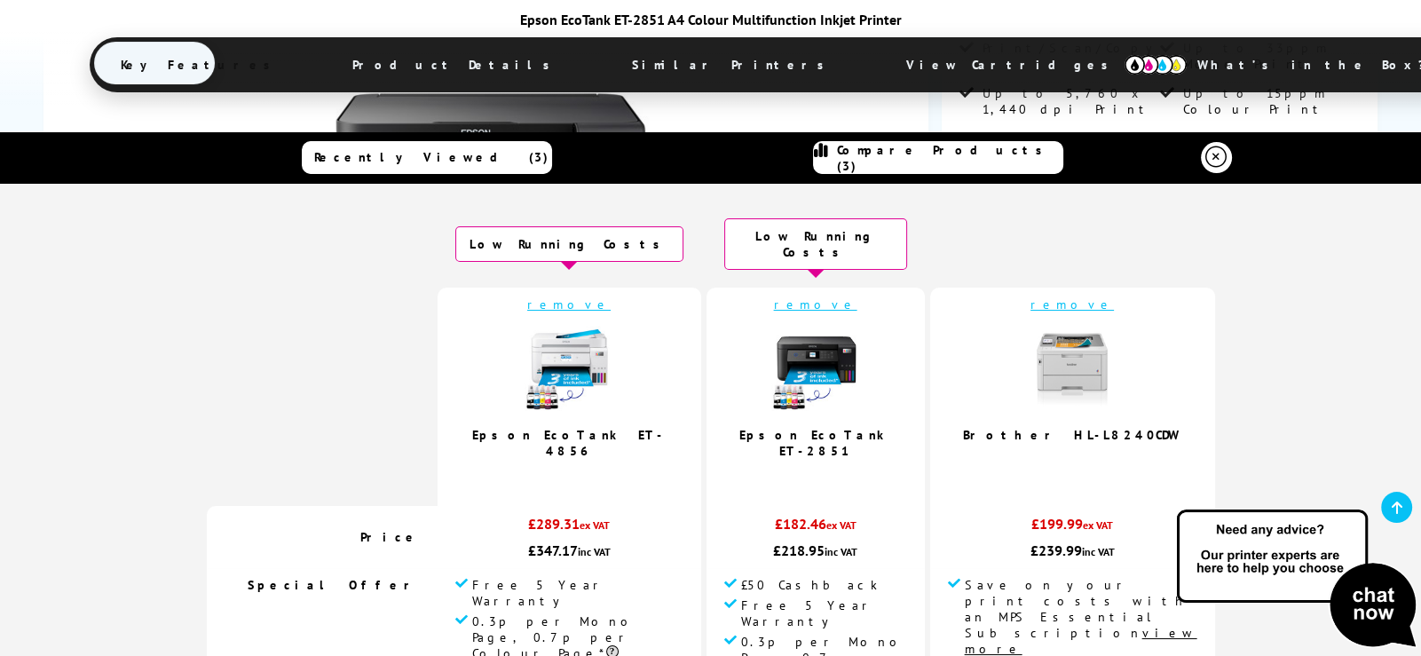
click at [1028, 354] on img at bounding box center [1072, 370] width 89 height 89
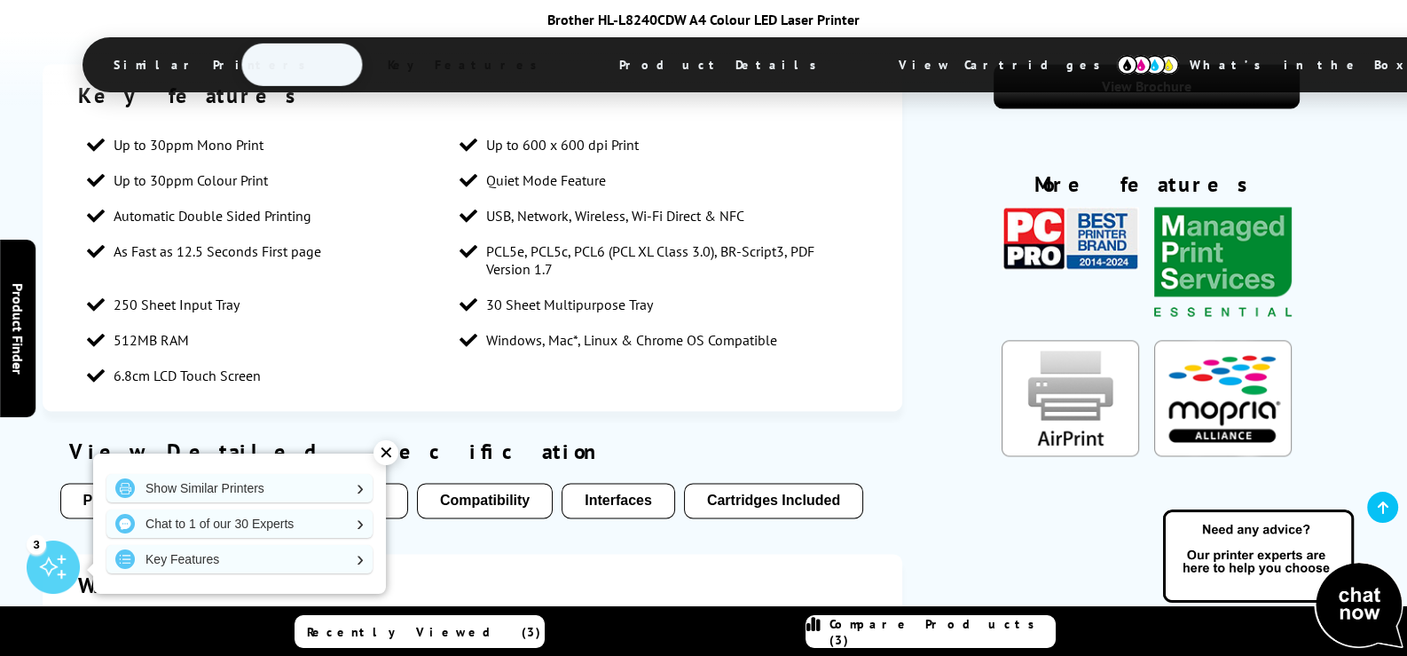
scroll to position [3282, 0]
